Goal: Task Accomplishment & Management: Use online tool/utility

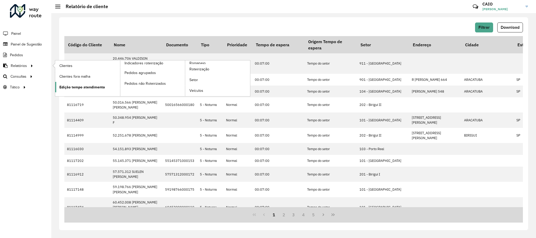
click at [76, 87] on span "Edição tempo atendimento" at bounding box center [81, 86] width 45 height 5
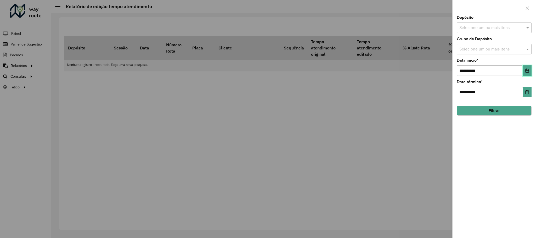
click at [525, 71] on icon "Choose Date" at bounding box center [526, 70] width 3 height 4
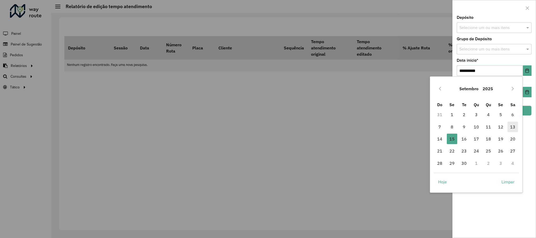
click at [508, 123] on span "13" at bounding box center [512, 127] width 10 height 10
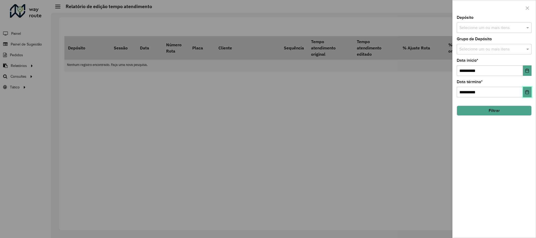
click at [529, 95] on button "Choose Date" at bounding box center [526, 92] width 9 height 10
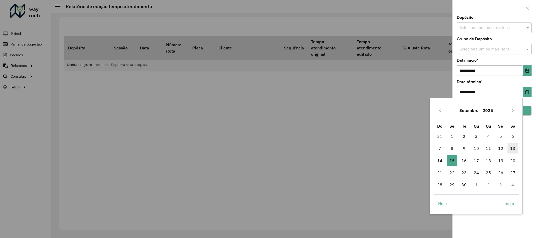
click at [511, 144] on span "13" at bounding box center [512, 148] width 10 height 10
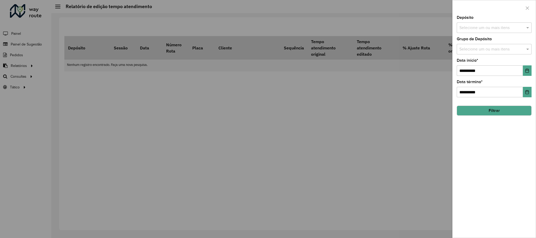
click at [512, 117] on div "**********" at bounding box center [493, 127] width 83 height 222
click at [508, 112] on button "Filtrar" at bounding box center [493, 111] width 75 height 10
